Goal: Task Accomplishment & Management: Use online tool/utility

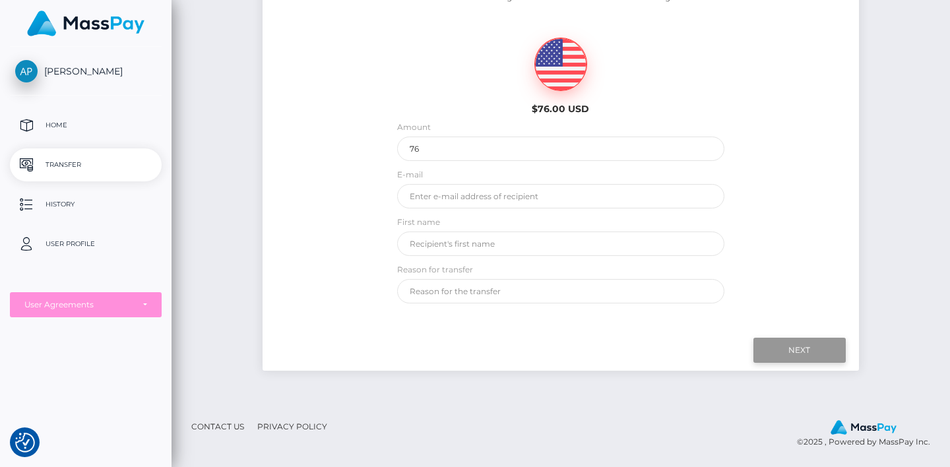
scroll to position [251, 0]
click at [783, 350] on input "Next" at bounding box center [800, 350] width 92 height 25
click at [554, 191] on input "email" at bounding box center [561, 196] width 328 height 24
click at [376, 217] on div "Who would you like to send money to? $76.00 USD Amount 76 E-mail First name" at bounding box center [561, 144] width 596 height 333
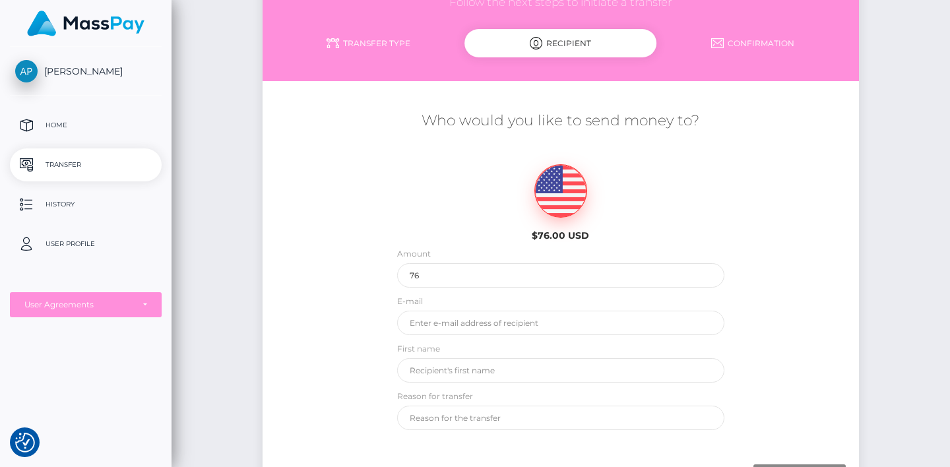
scroll to position [0, 0]
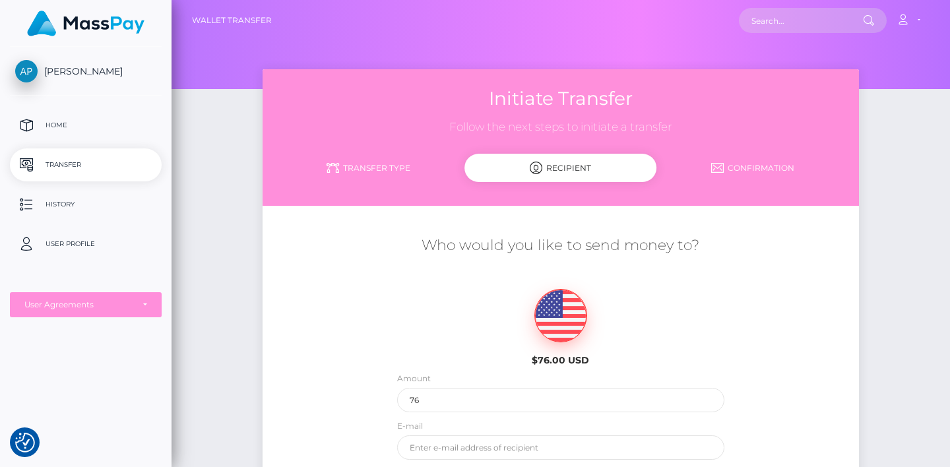
click at [383, 170] on link "Transfer Type" at bounding box center [369, 167] width 192 height 23
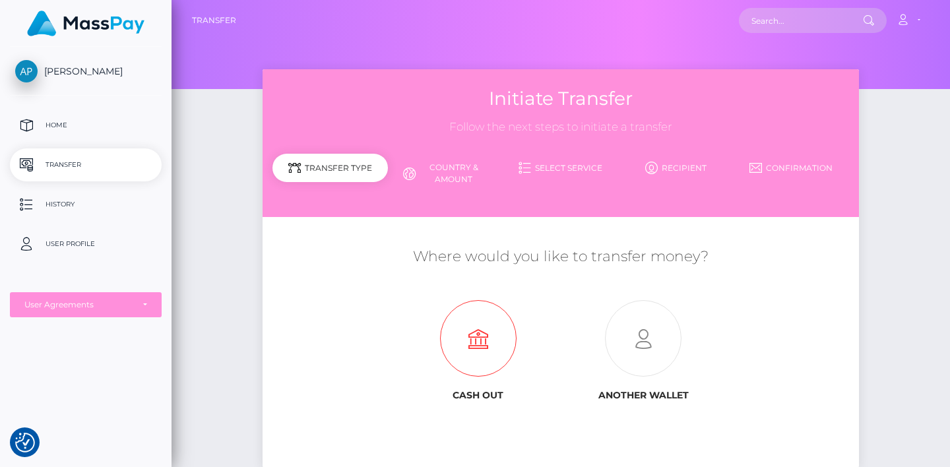
scroll to position [97, 0]
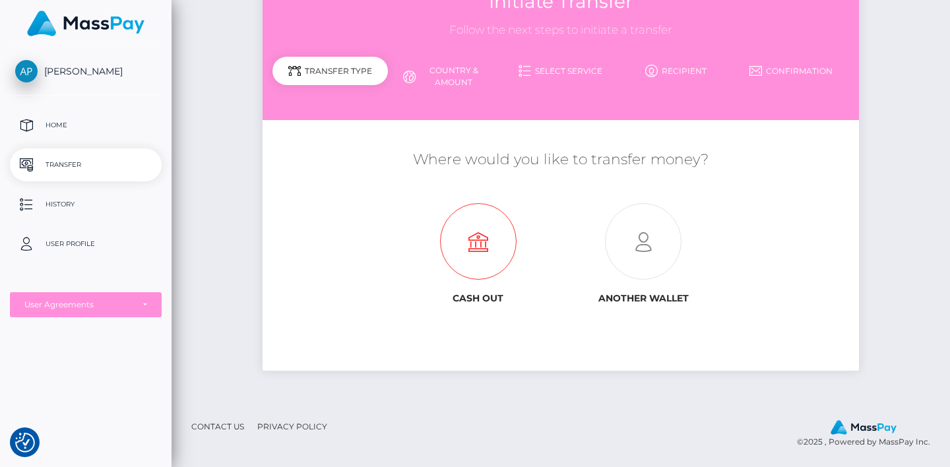
click at [480, 243] on icon at bounding box center [478, 242] width 166 height 77
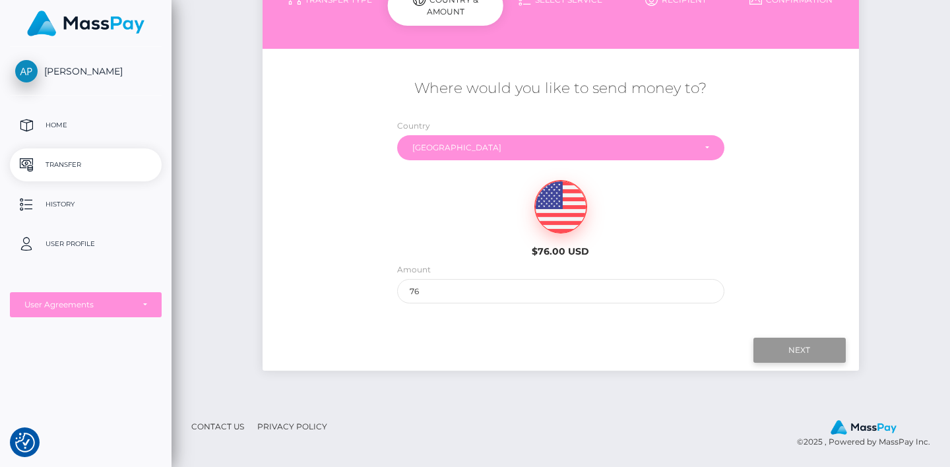
click at [802, 356] on input "Next" at bounding box center [800, 350] width 92 height 25
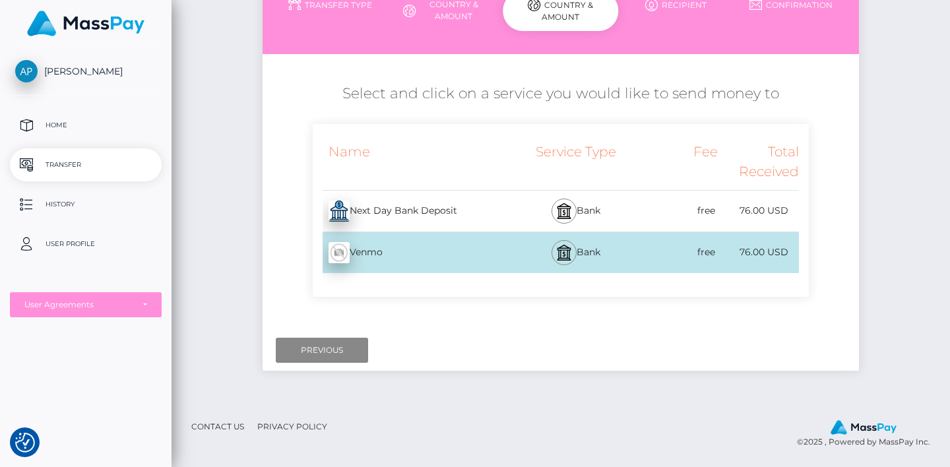
scroll to position [163, 0]
click at [682, 216] on div "free" at bounding box center [677, 211] width 81 height 30
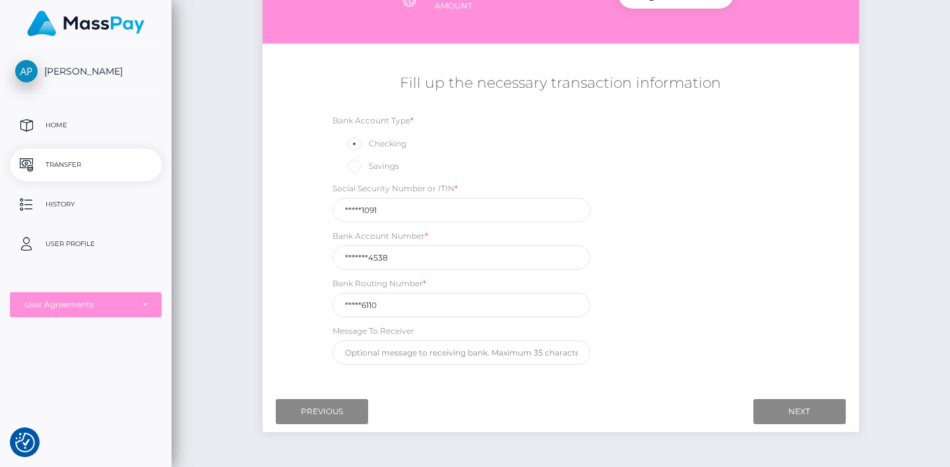
scroll to position [171, 0]
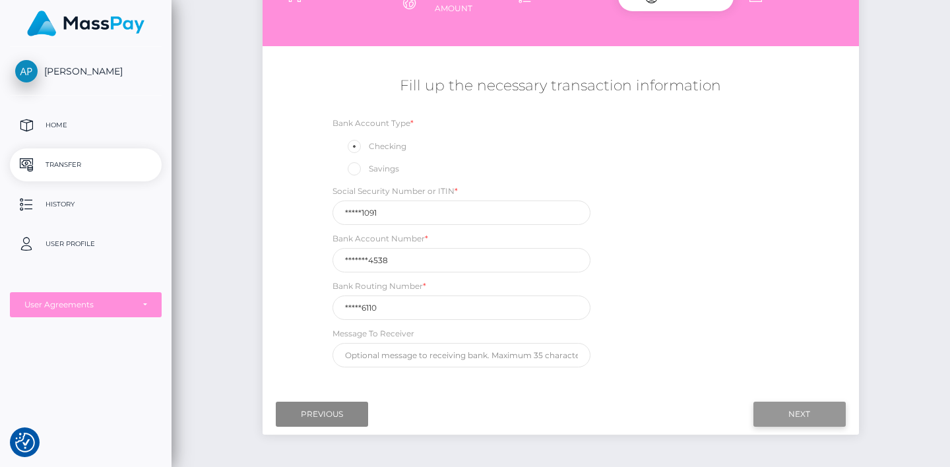
click at [797, 421] on input "Next" at bounding box center [800, 414] width 92 height 25
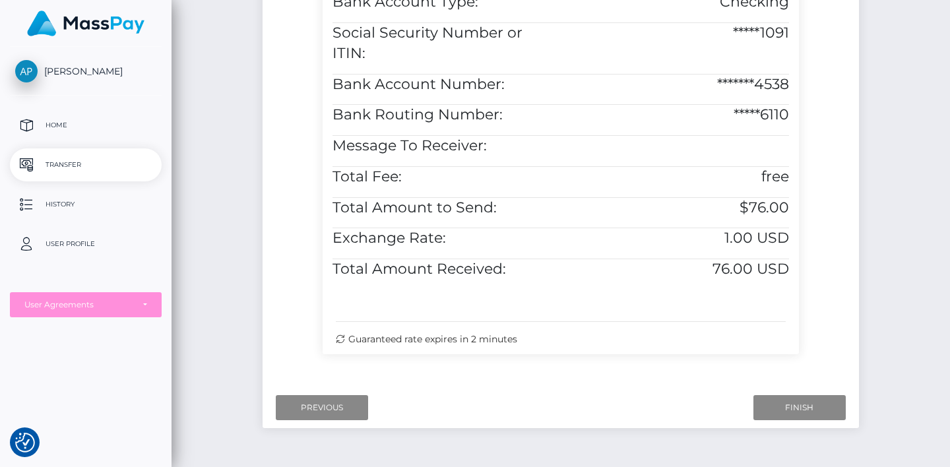
scroll to position [494, 0]
click at [800, 406] on input "Finish" at bounding box center [800, 407] width 92 height 25
